Goal: Task Accomplishment & Management: Complete application form

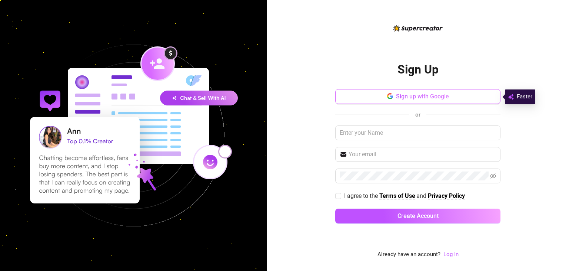
click at [370, 97] on button "Sign up with Google" at bounding box center [417, 96] width 165 height 15
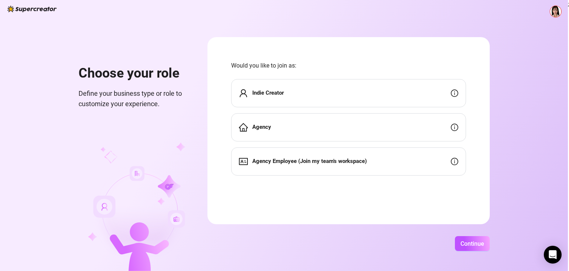
click at [331, 165] on span "Agency Employee (Join my team's workspace)" at bounding box center [309, 161] width 115 height 9
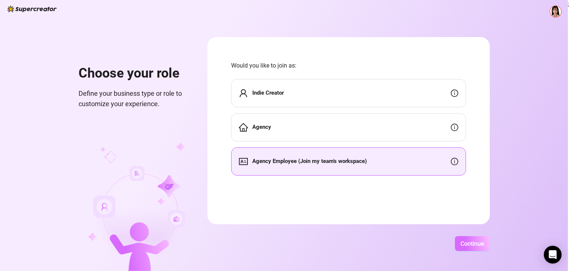
click at [467, 242] on span "Continue" at bounding box center [473, 243] width 24 height 7
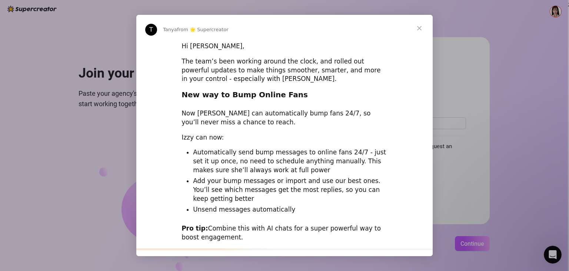
click at [520, 150] on div "Intercom messenger" at bounding box center [284, 135] width 569 height 271
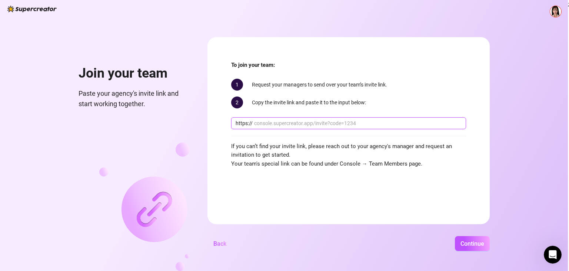
click at [347, 123] on input "text" at bounding box center [358, 123] width 208 height 8
paste input "console.supercreator.app/invite?code=23XVoGdgeDa4S1Z1GIHdz2cZwgu2&workspace=Cre…"
type input "console.supercreator.app/invite?code=23XVoGdgeDa4S1Z1GIHdz2cZwgu2&workspace=Cre…"
click at [465, 244] on span "Continue" at bounding box center [473, 243] width 24 height 7
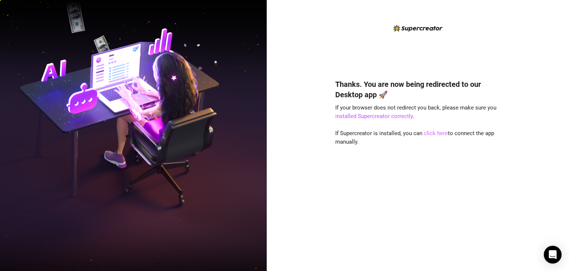
click at [432, 133] on link "click here" at bounding box center [436, 133] width 24 height 7
click at [433, 130] on link "click here" at bounding box center [436, 133] width 24 height 7
click at [436, 130] on link "click here" at bounding box center [436, 133] width 24 height 7
click at [428, 134] on link "click here" at bounding box center [436, 133] width 24 height 7
click at [430, 136] on link "click here" at bounding box center [436, 133] width 24 height 7
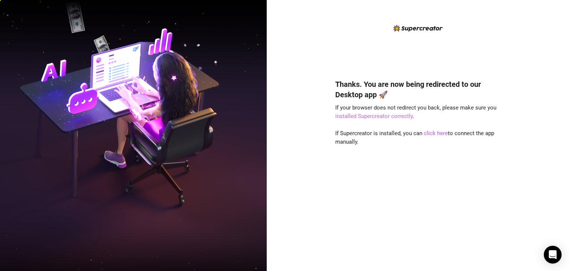
click at [362, 114] on link "installed Supercreator correctly" at bounding box center [373, 116] width 77 height 7
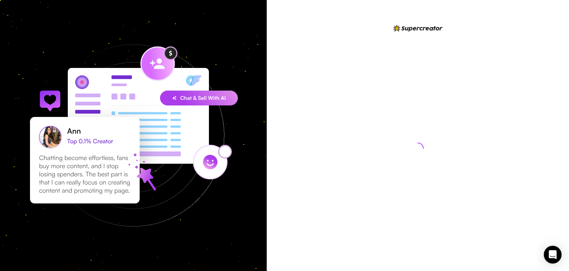
click at [382, 147] on div at bounding box center [417, 141] width 165 height 235
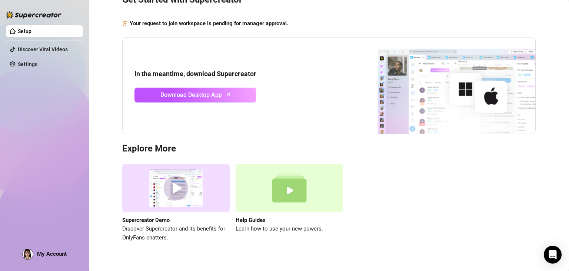
scroll to position [50, 0]
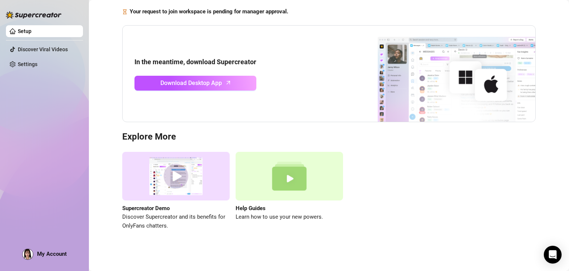
click at [26, 257] on img at bounding box center [28, 254] width 10 height 10
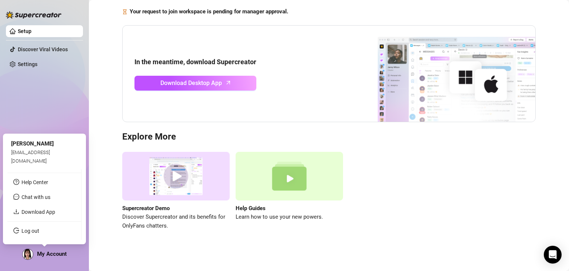
click at [27, 257] on img at bounding box center [28, 254] width 10 height 10
click at [30, 256] on img at bounding box center [28, 254] width 10 height 10
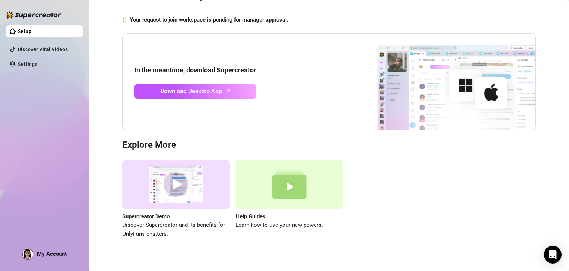
scroll to position [50, 0]
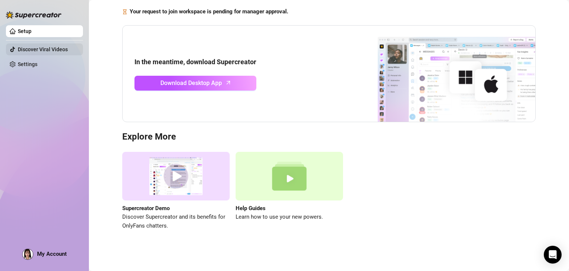
click at [58, 47] on link "Discover Viral Videos" at bounding box center [43, 49] width 50 height 6
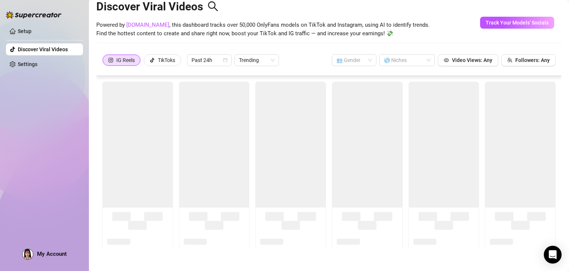
scroll to position [16, 0]
click at [31, 33] on link "Setup" at bounding box center [25, 31] width 14 height 6
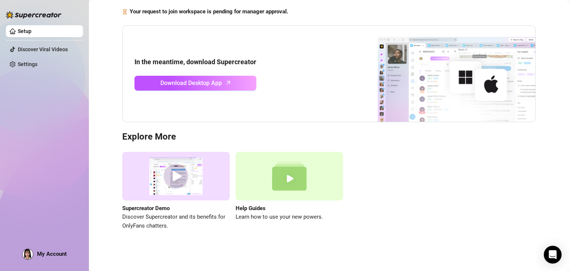
click at [52, 251] on span "My Account" at bounding box center [52, 253] width 30 height 7
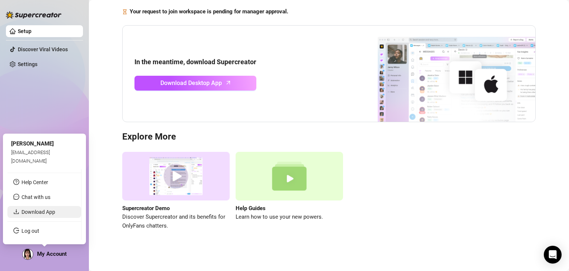
click at [55, 215] on link "Download App" at bounding box center [38, 212] width 34 height 6
